Goal: Obtain resource: Download file/media

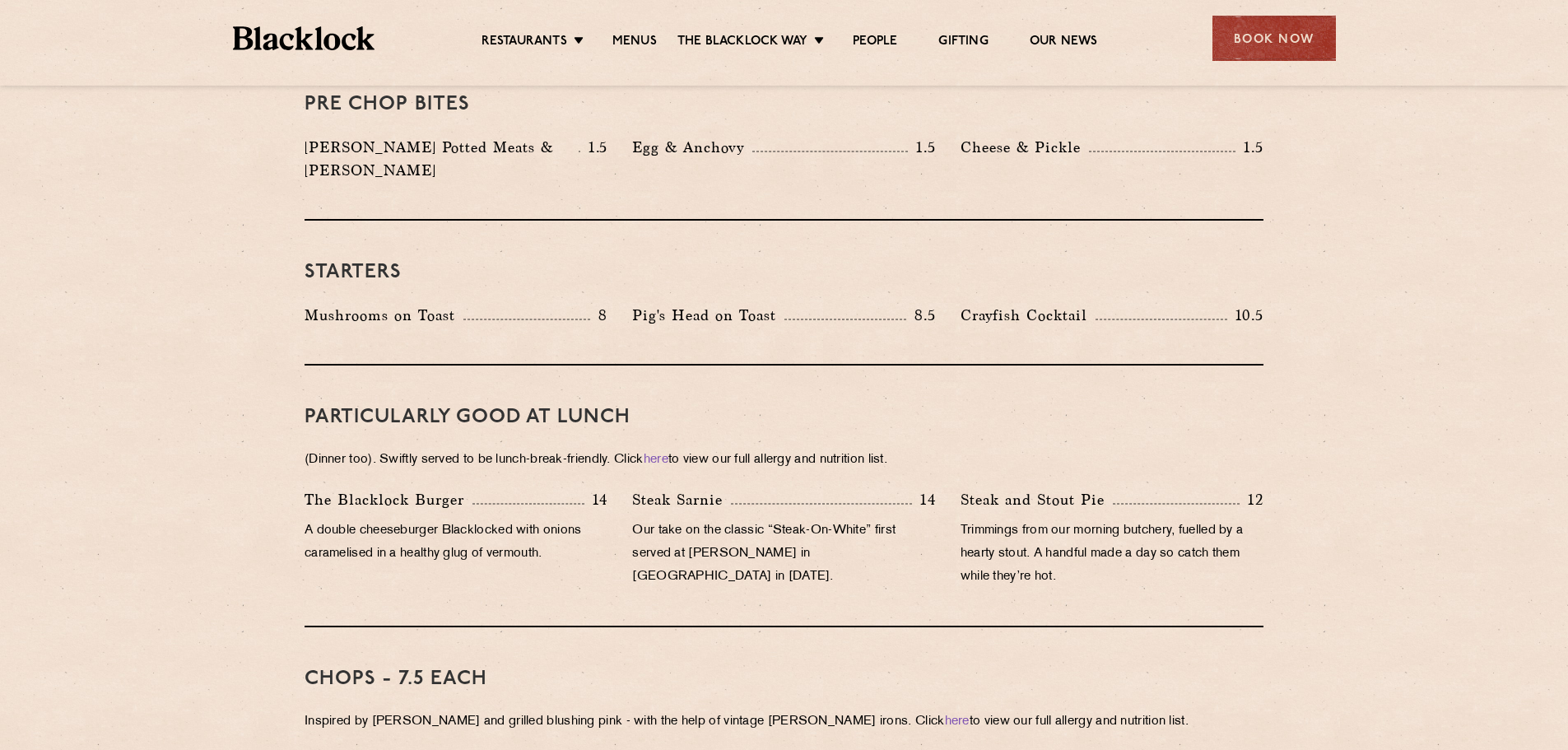
scroll to position [777, 0]
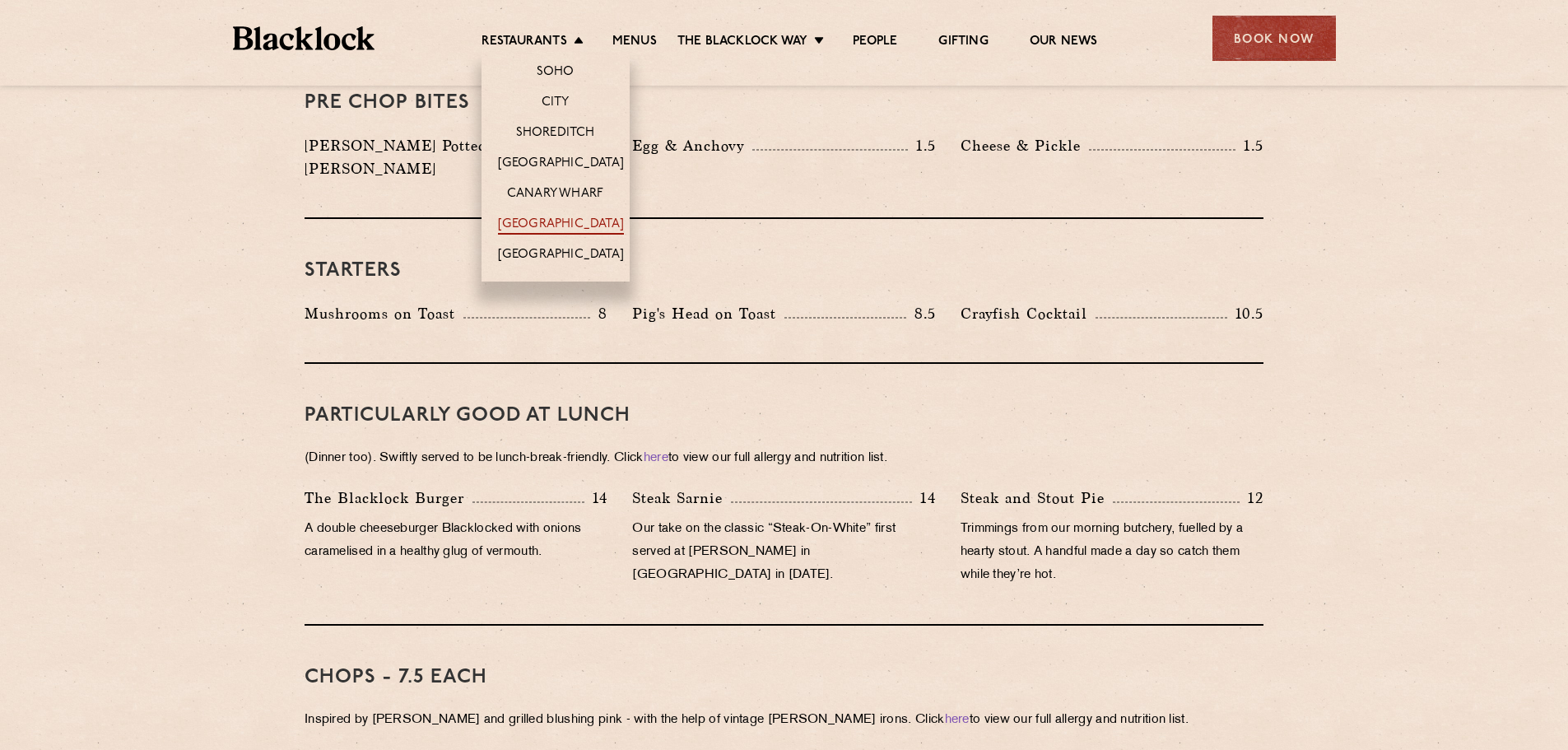
click at [578, 216] on link "[GEOGRAPHIC_DATA]" at bounding box center [561, 225] width 126 height 18
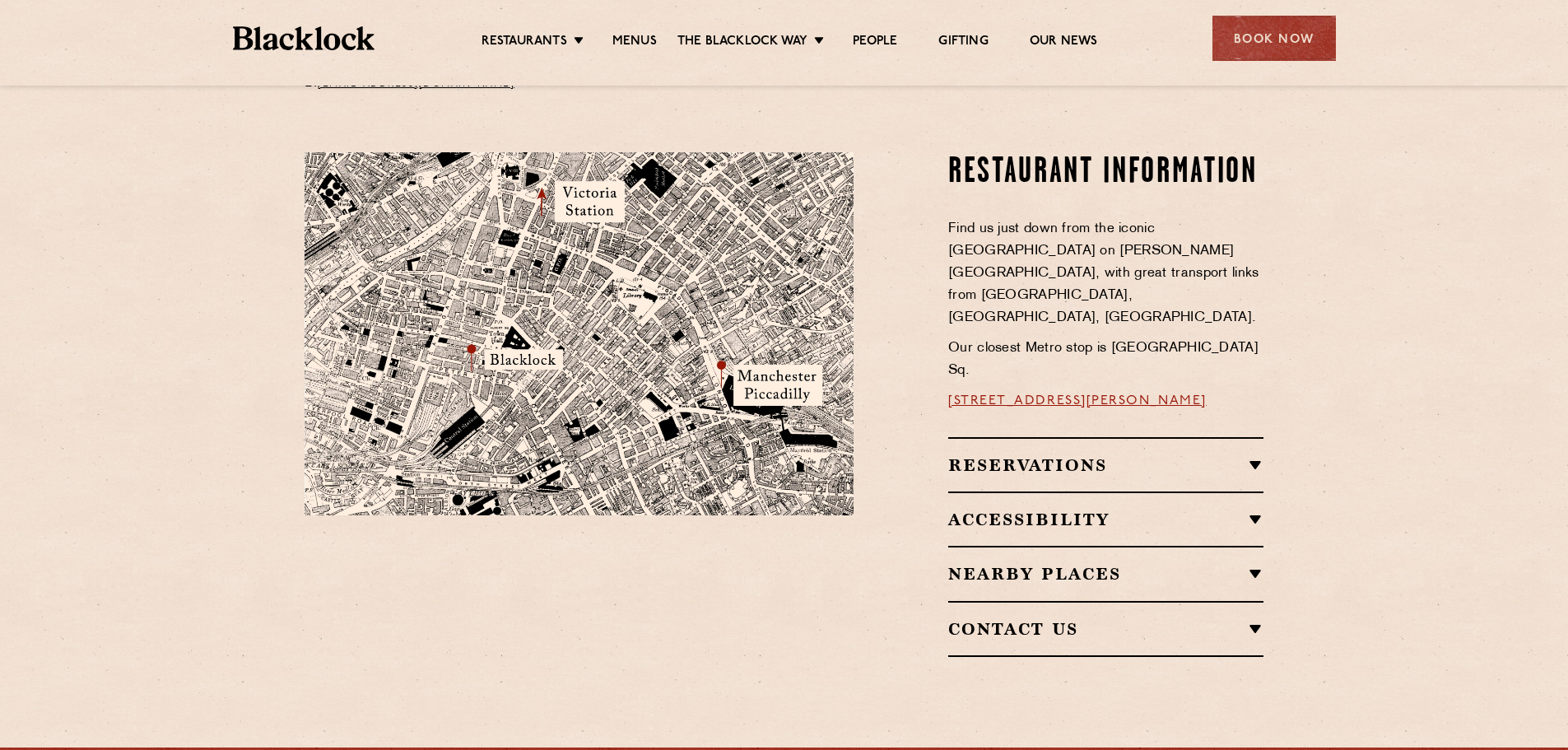
scroll to position [910, 0]
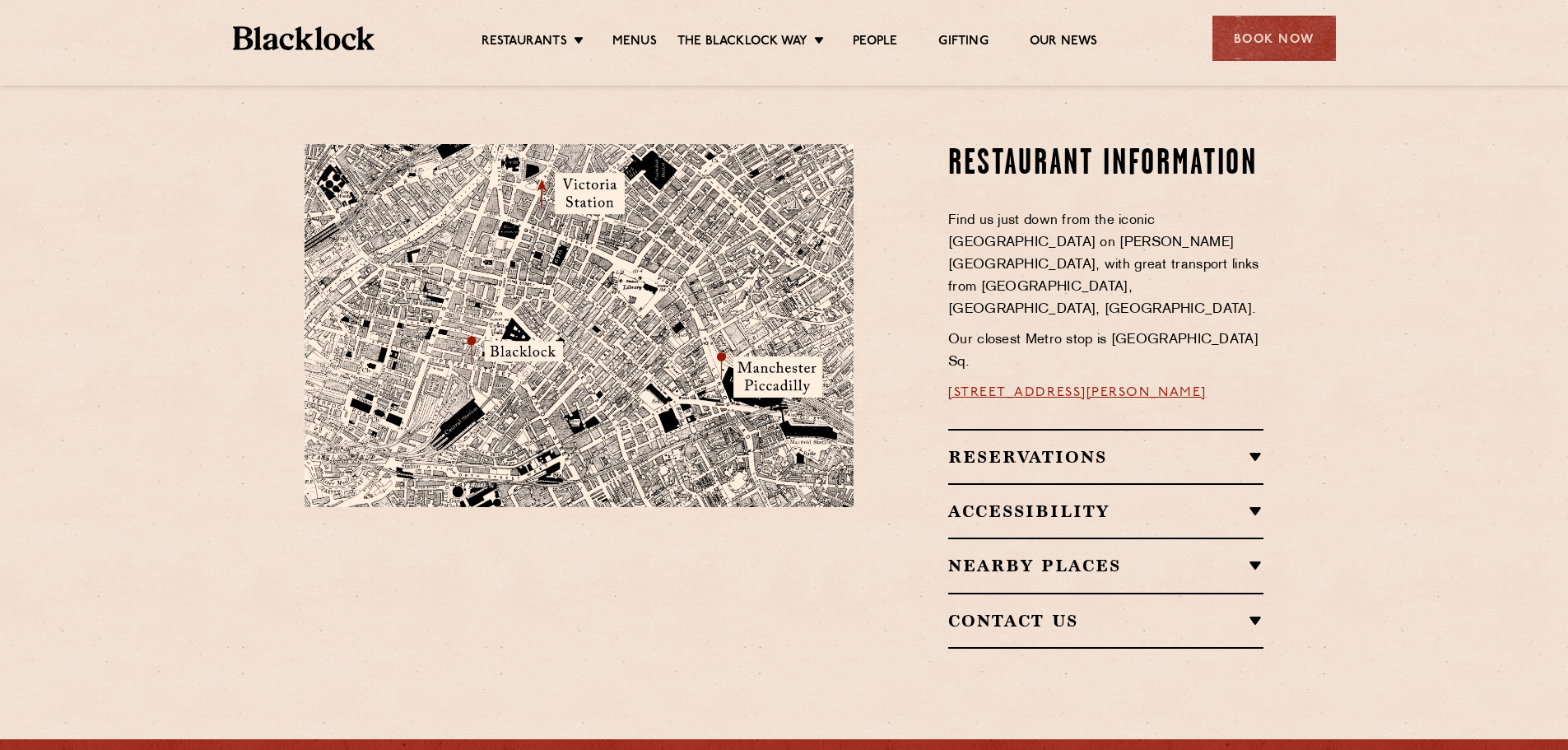
click at [1113, 447] on h2 "Reservations" at bounding box center [1106, 457] width 315 height 20
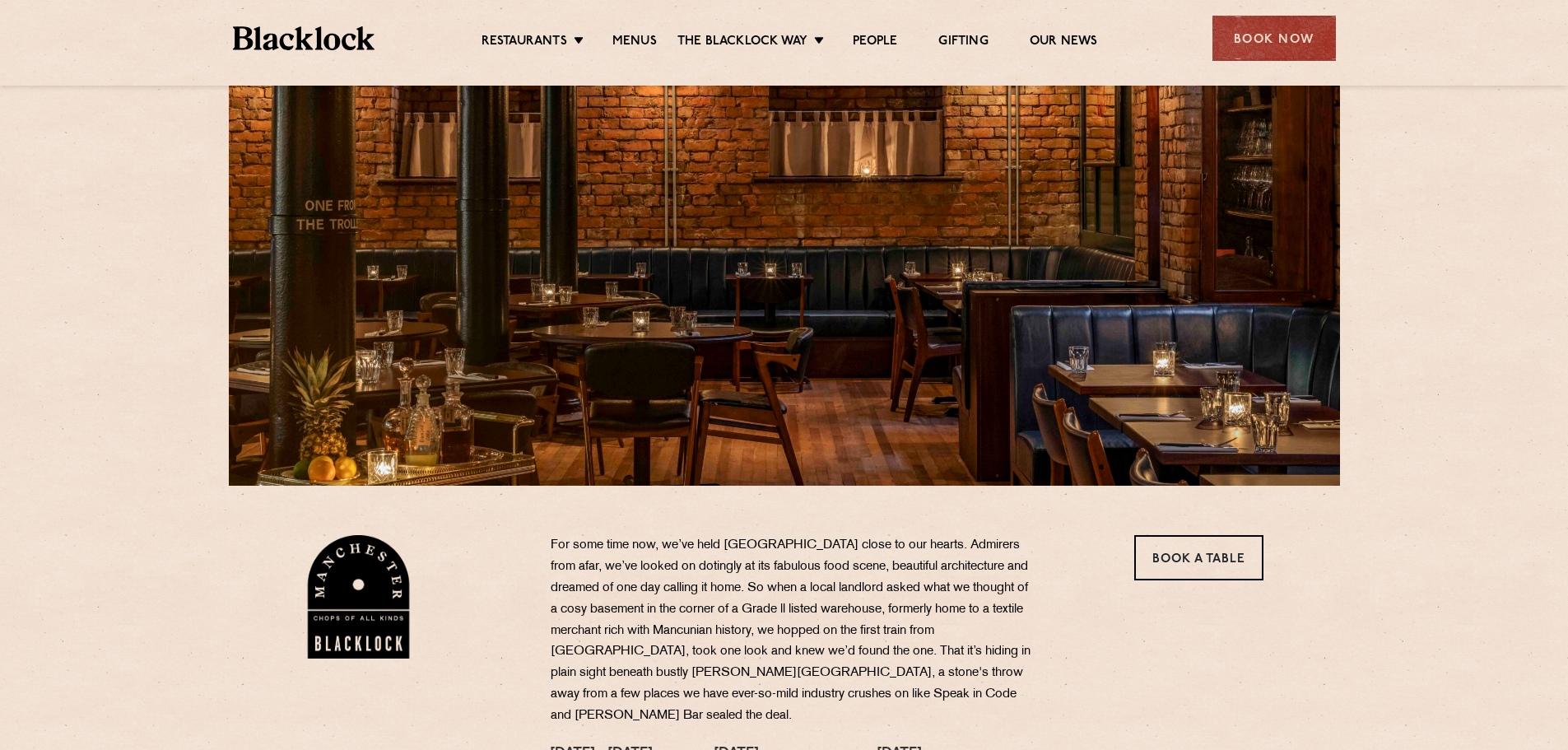
scroll to position [0, 0]
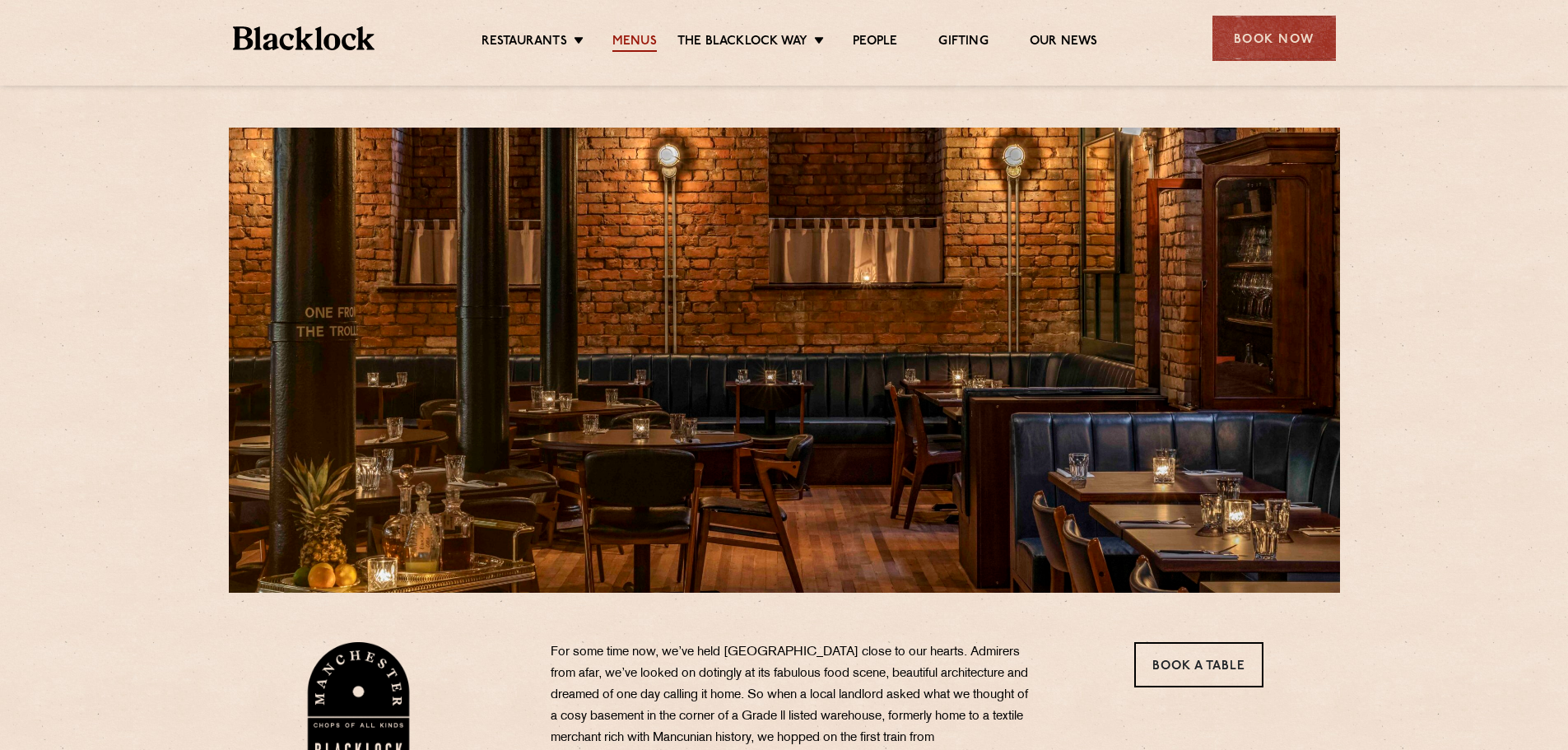
click at [625, 41] on link "Menus" at bounding box center [635, 43] width 45 height 18
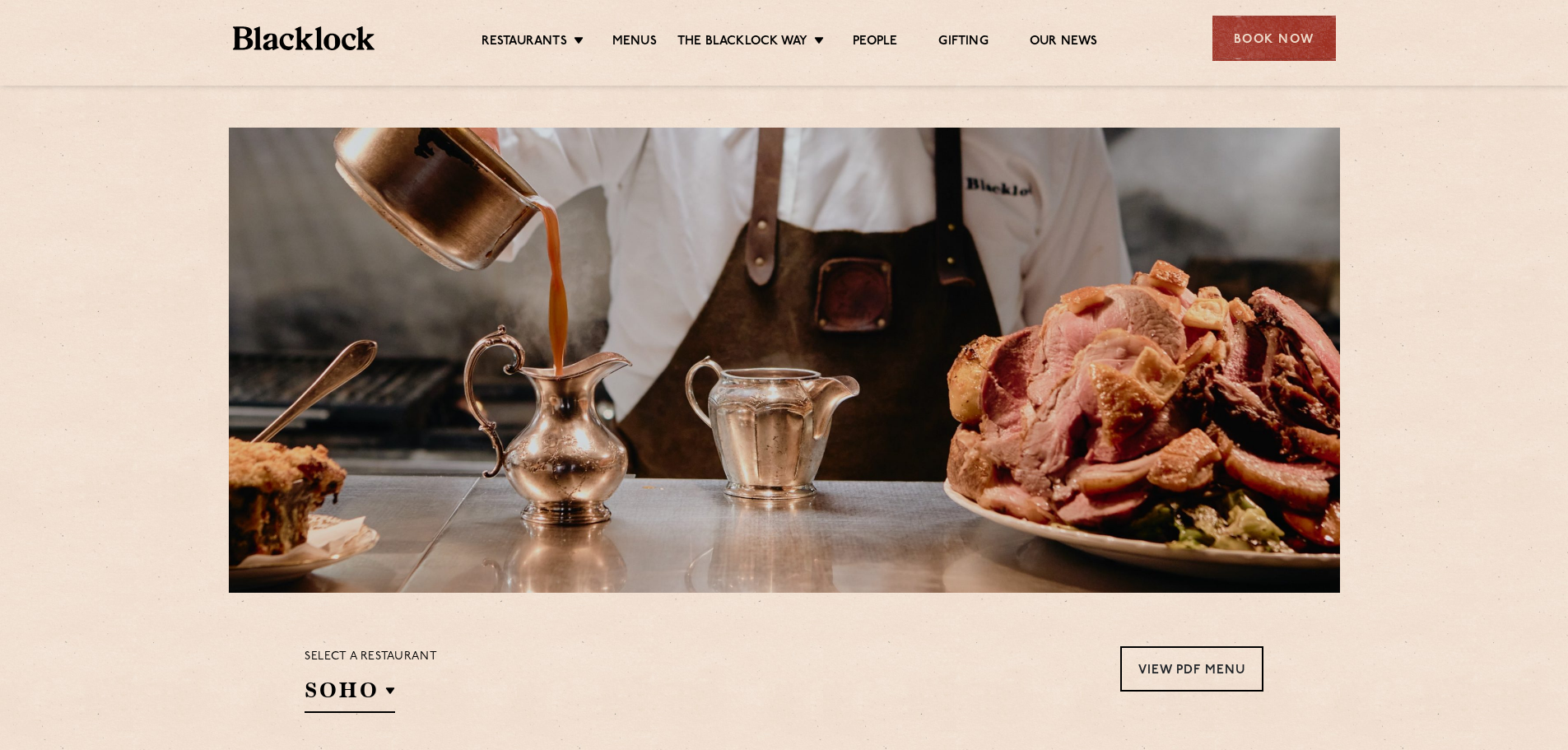
scroll to position [254, 0]
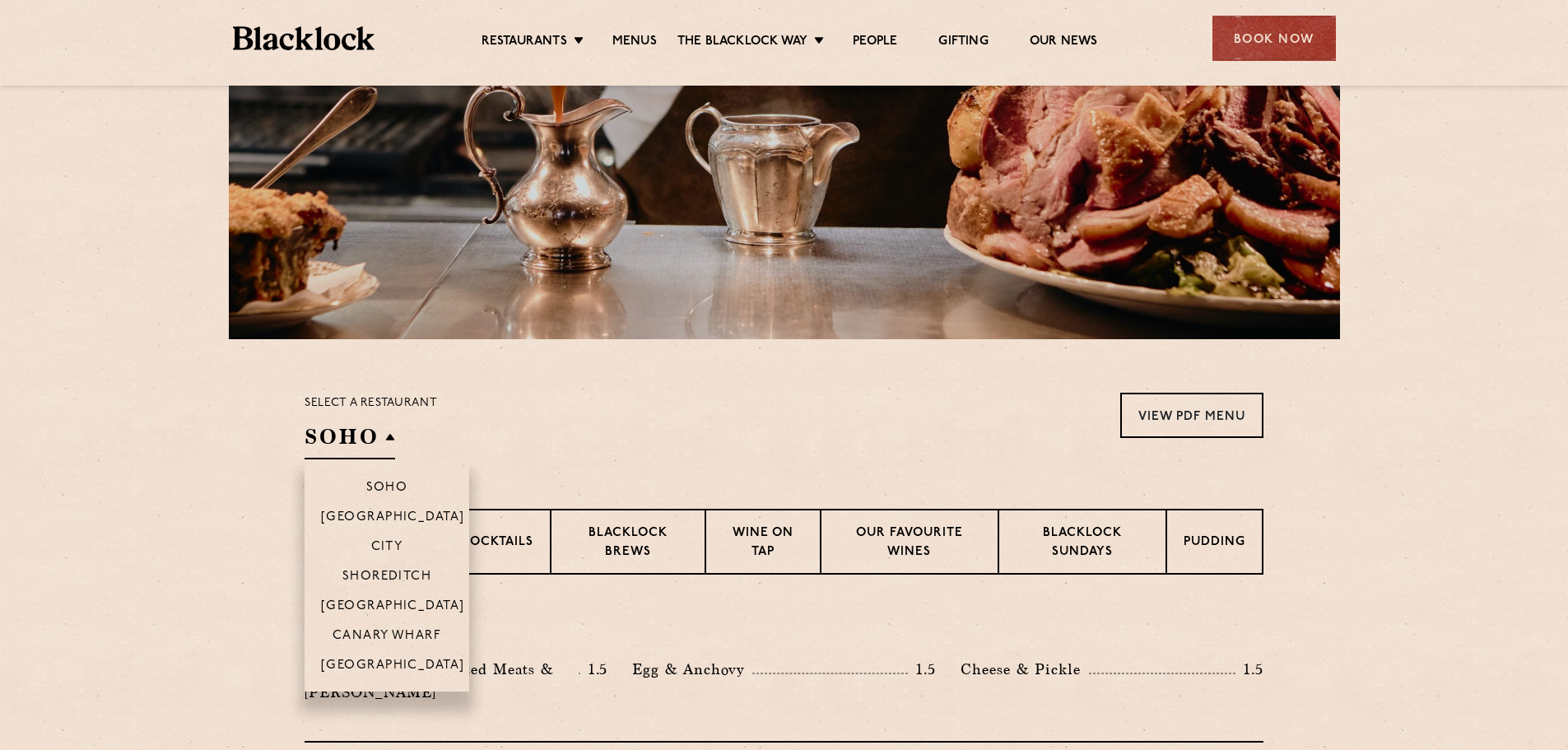
click at [365, 450] on h2 "SOHO" at bounding box center [349, 440] width 90 height 37
click at [419, 670] on p "[GEOGRAPHIC_DATA]" at bounding box center [393, 666] width 144 height 17
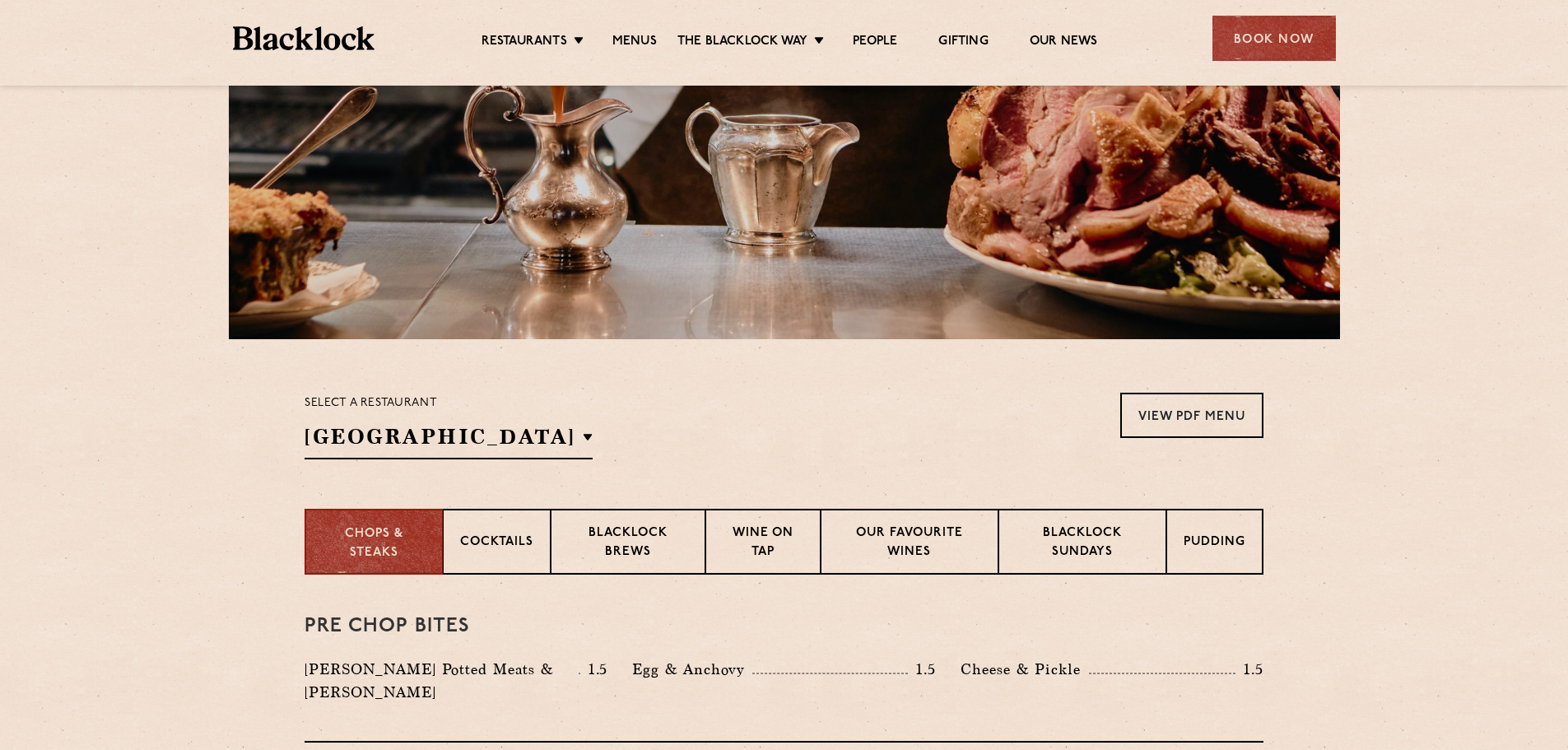
scroll to position [477, 0]
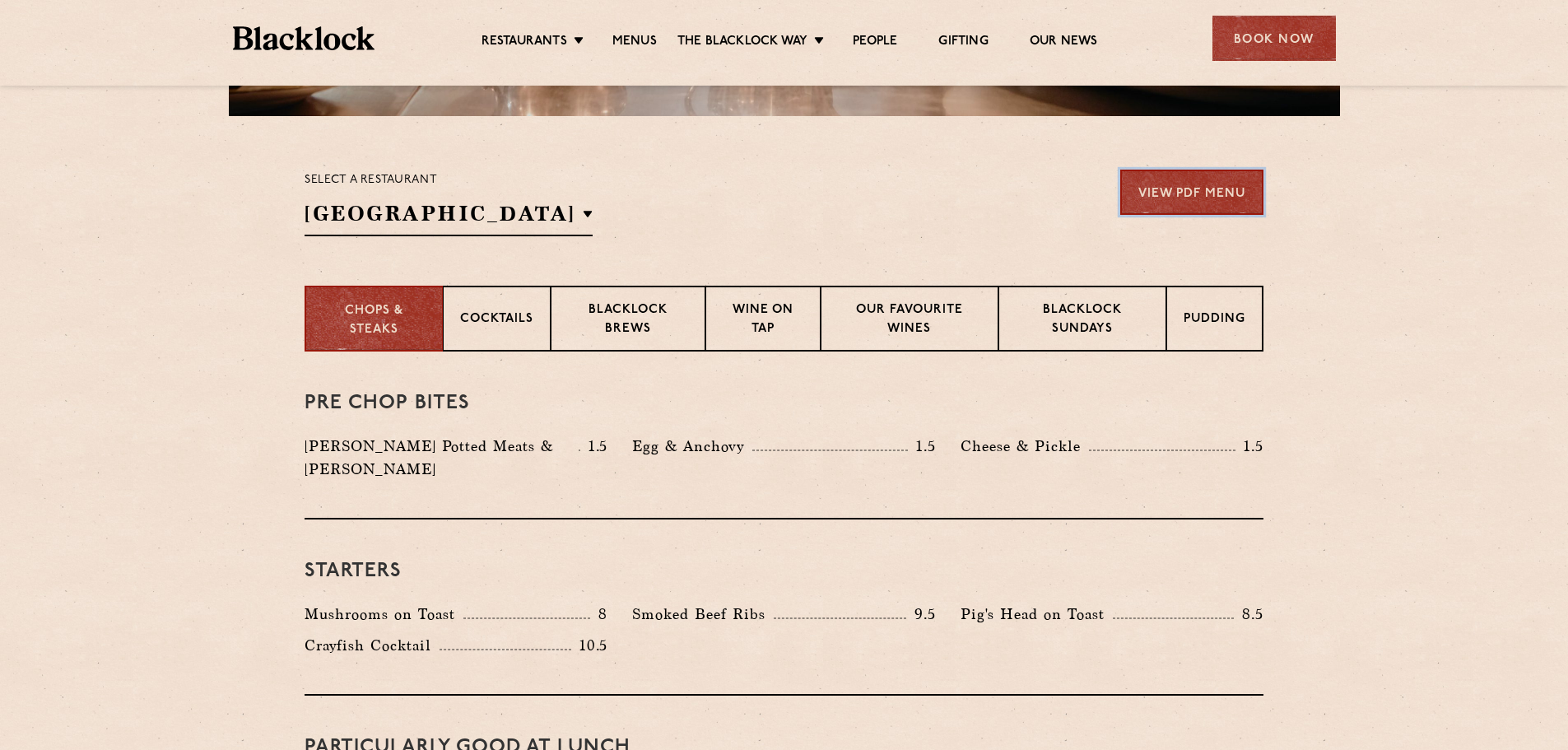
click at [1183, 189] on link "View PDF Menu" at bounding box center [1191, 192] width 143 height 46
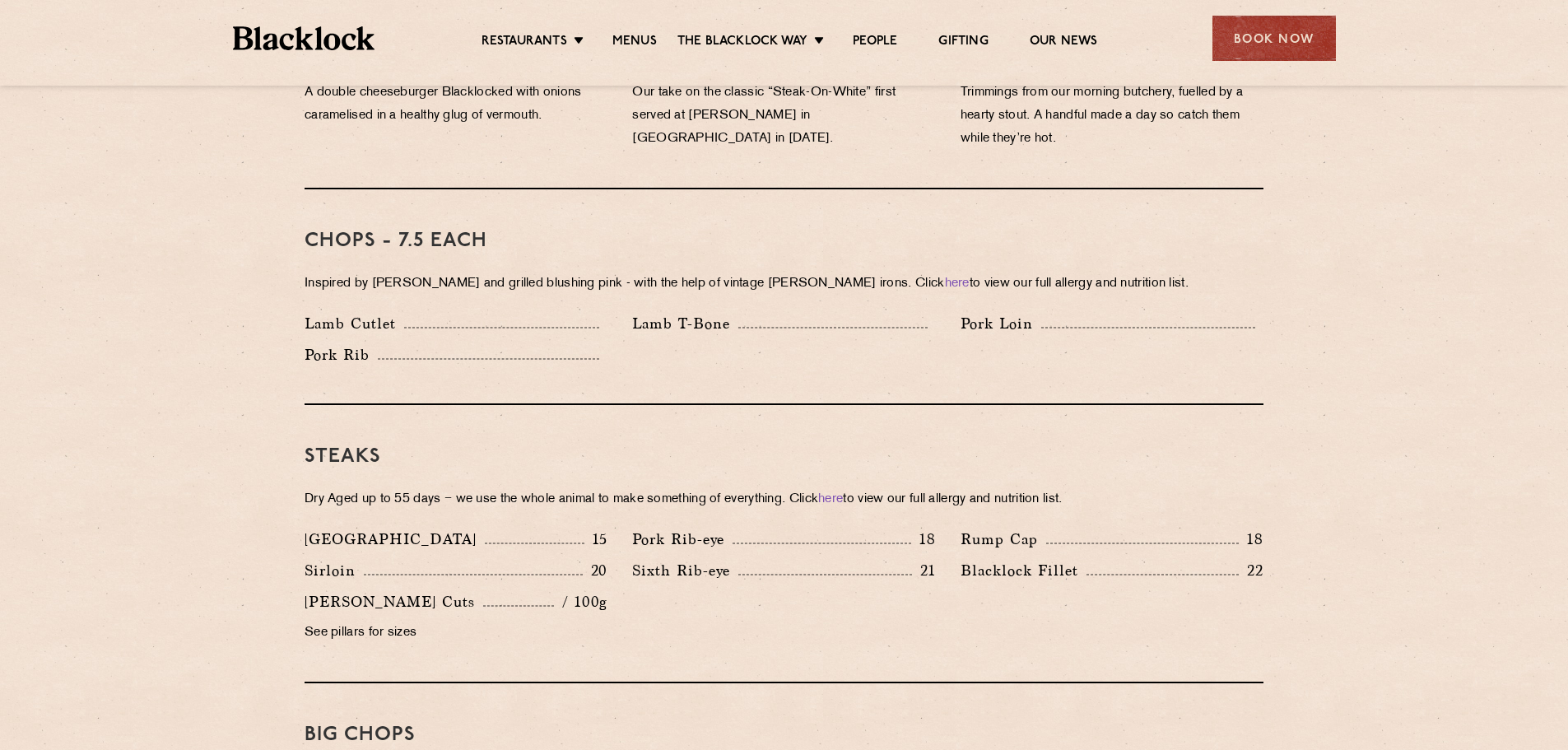
scroll to position [1245, 0]
